Goal: Information Seeking & Learning: Understand process/instructions

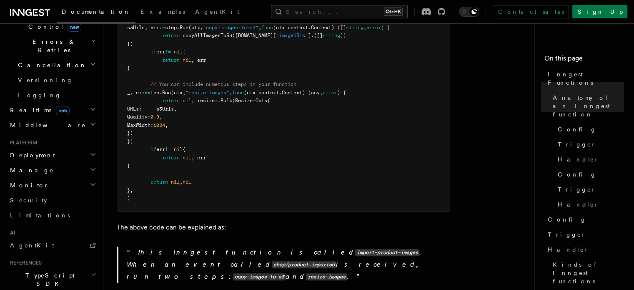
scroll to position [293, 0]
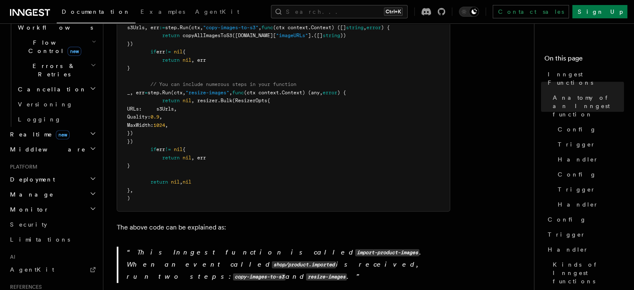
click at [57, 172] on h2 "Deployment" at bounding box center [52, 179] width 91 height 15
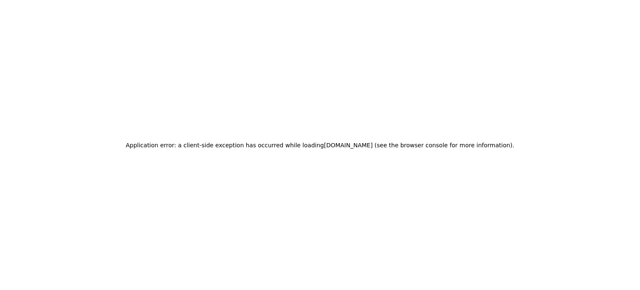
drag, startPoint x: 274, startPoint y: 73, endPoint x: 241, endPoint y: 55, distance: 37.3
click at [274, 73] on div "Application error: a client-side exception has occurred while loading www.innge…" at bounding box center [320, 145] width 640 height 290
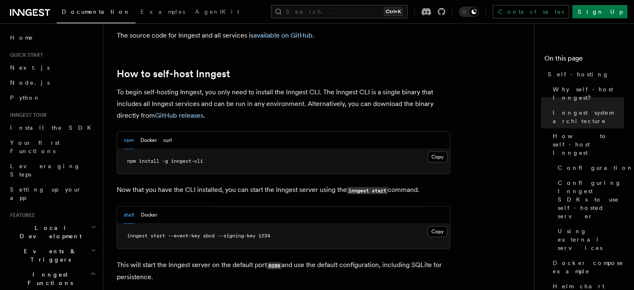
scroll to position [833, 0]
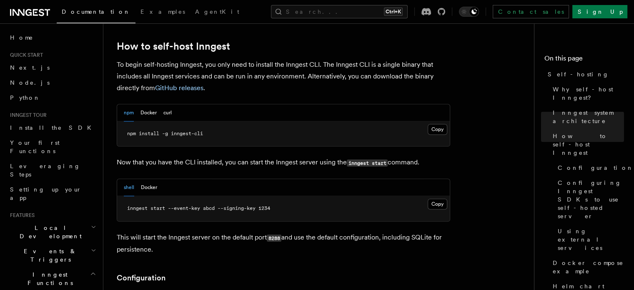
click at [178, 156] on p "Now that you have the CLI installed, you can start the Inngest server using the…" at bounding box center [283, 162] width 333 height 12
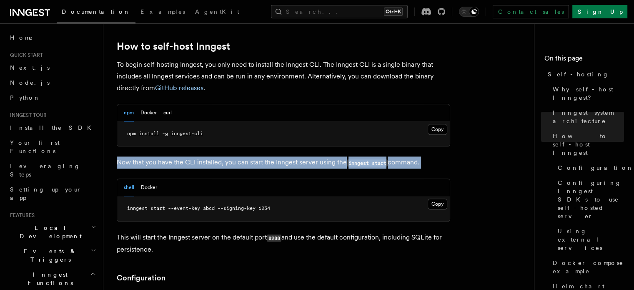
click at [178, 156] on p "Now that you have the CLI installed, you can start the Inngest server using the…" at bounding box center [283, 162] width 333 height 12
click at [172, 144] on div at bounding box center [172, 144] width 0 height 0
click at [209, 156] on p "Now that you have the CLI installed, you can start the Inngest server using the…" at bounding box center [283, 162] width 333 height 12
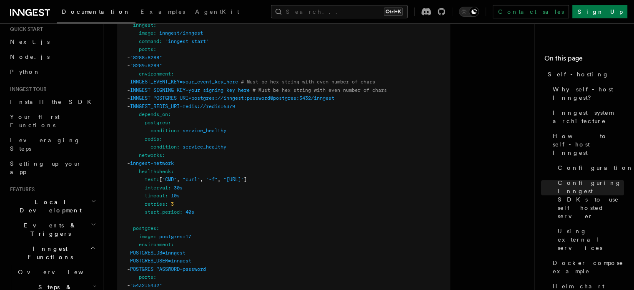
scroll to position [0, 0]
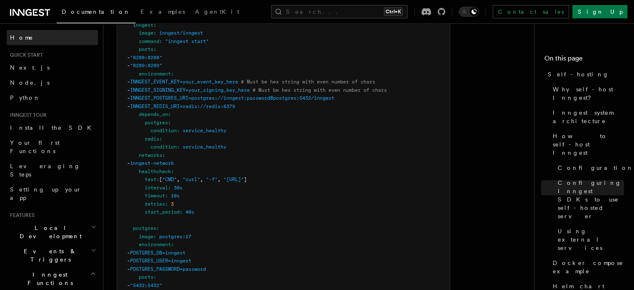
click at [21, 34] on span "Home" at bounding box center [21, 37] width 23 height 8
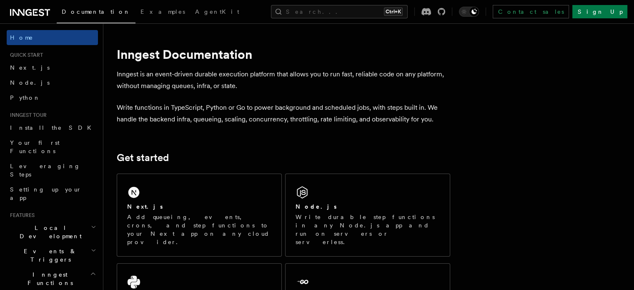
click at [292, 112] on p "Write functions in TypeScript, Python or Go to power background and scheduled j…" at bounding box center [283, 113] width 333 height 23
click at [335, 11] on button "Search... Ctrl+K" at bounding box center [339, 11] width 137 height 13
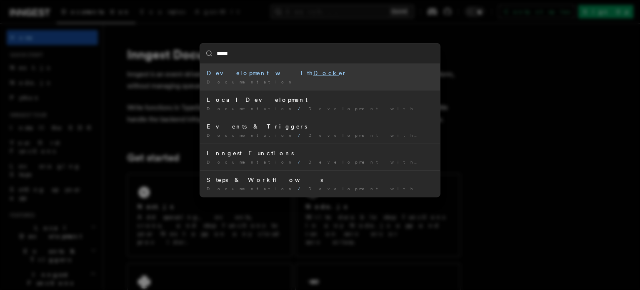
type input "******"
click at [240, 70] on div "Development with Docker" at bounding box center [320, 73] width 227 height 8
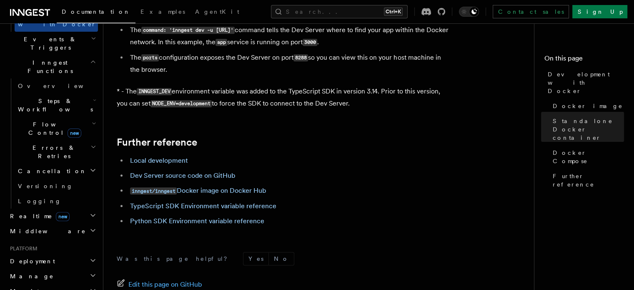
scroll to position [292, 0]
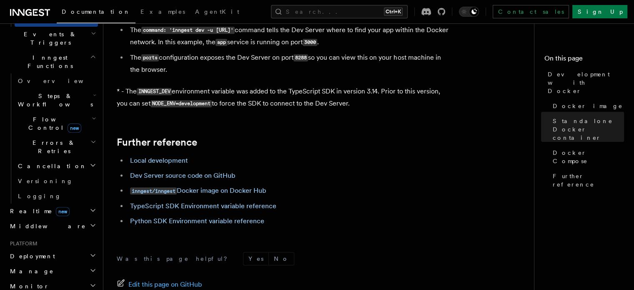
click at [42, 248] on h2 "Deployment" at bounding box center [52, 255] width 91 height 15
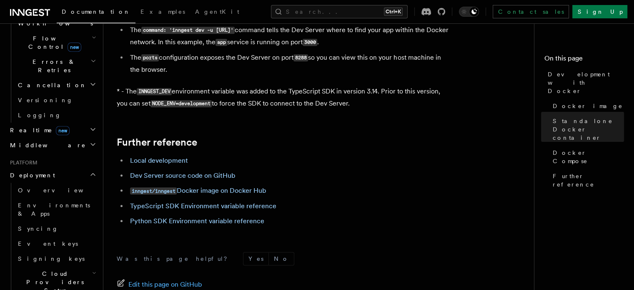
scroll to position [375, 0]
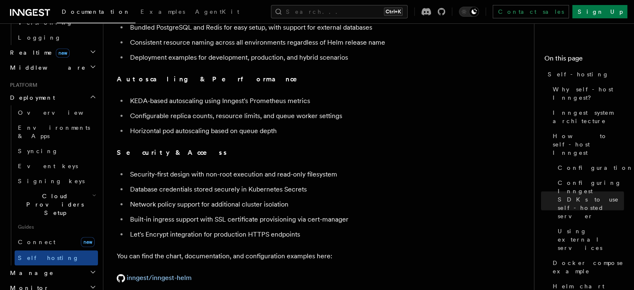
scroll to position [2958, 0]
